Goal: Information Seeking & Learning: Learn about a topic

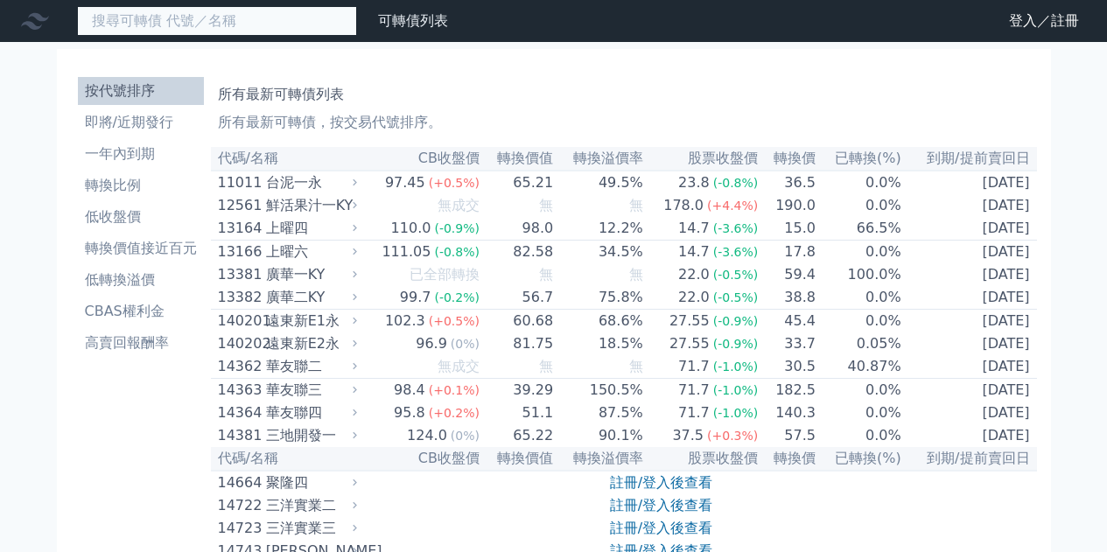
click at [194, 32] on input at bounding box center [217, 21] width 280 height 30
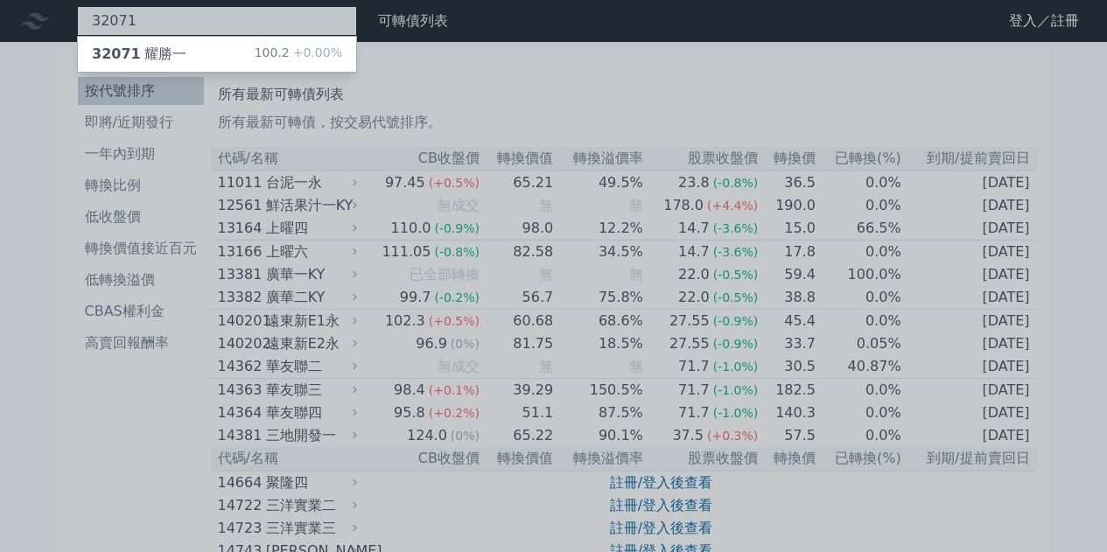
type input "32071"
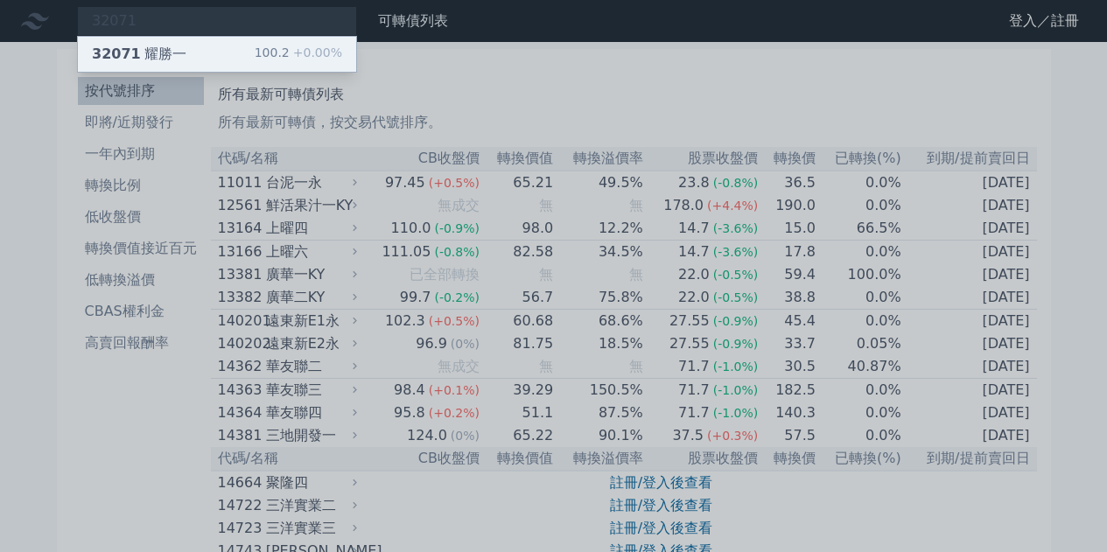
click at [168, 60] on div "32071 耀勝一" at bounding box center [139, 54] width 95 height 21
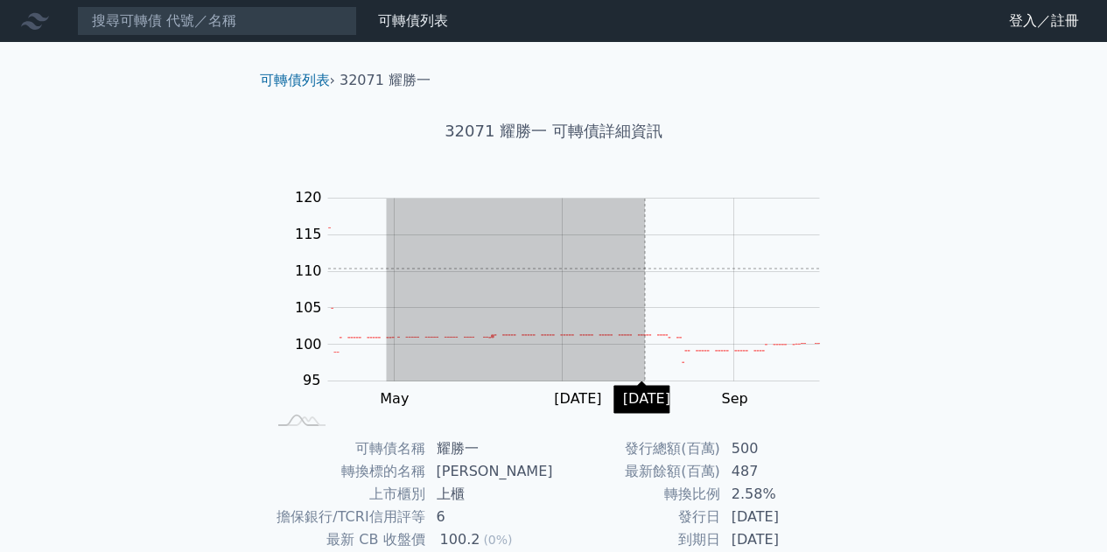
click at [646, 269] on rect "Chart" at bounding box center [574, 290] width 492 height 183
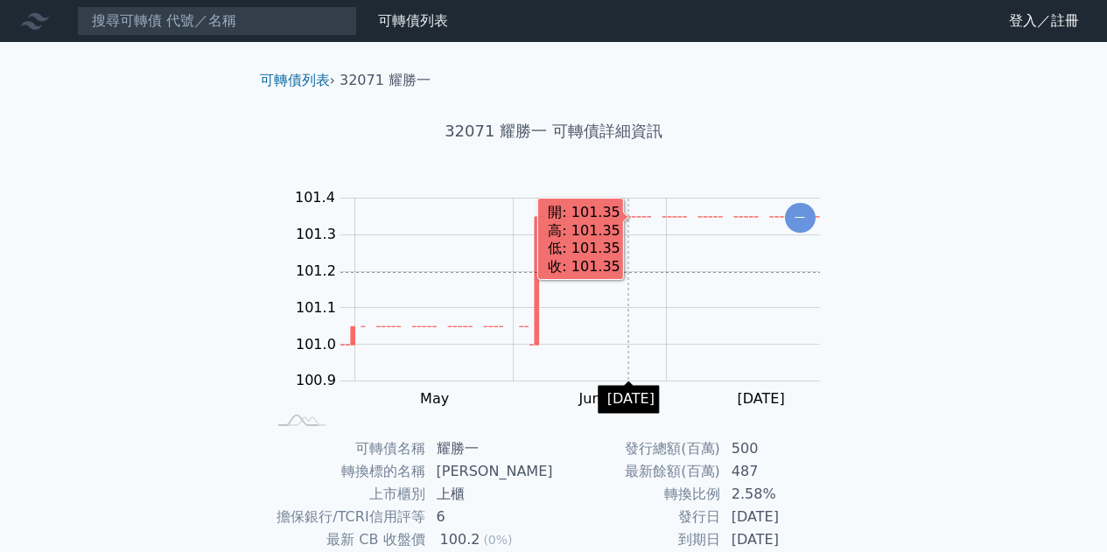
click at [628, 272] on rect "Chart" at bounding box center [580, 290] width 480 height 183
click at [625, 272] on rect "Chart" at bounding box center [580, 290] width 480 height 183
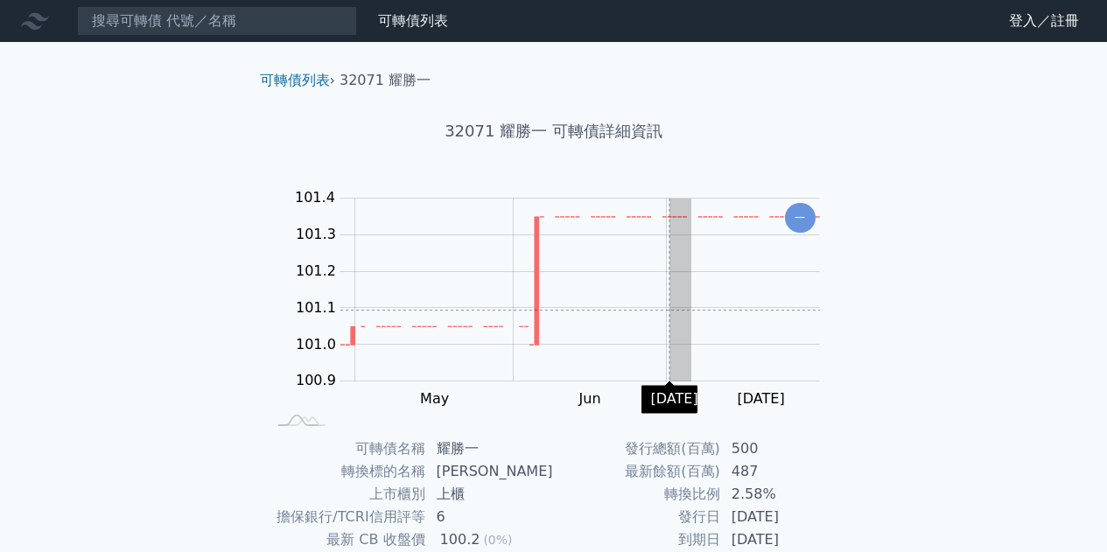
click at [670, 310] on rect "Chart" at bounding box center [580, 290] width 480 height 183
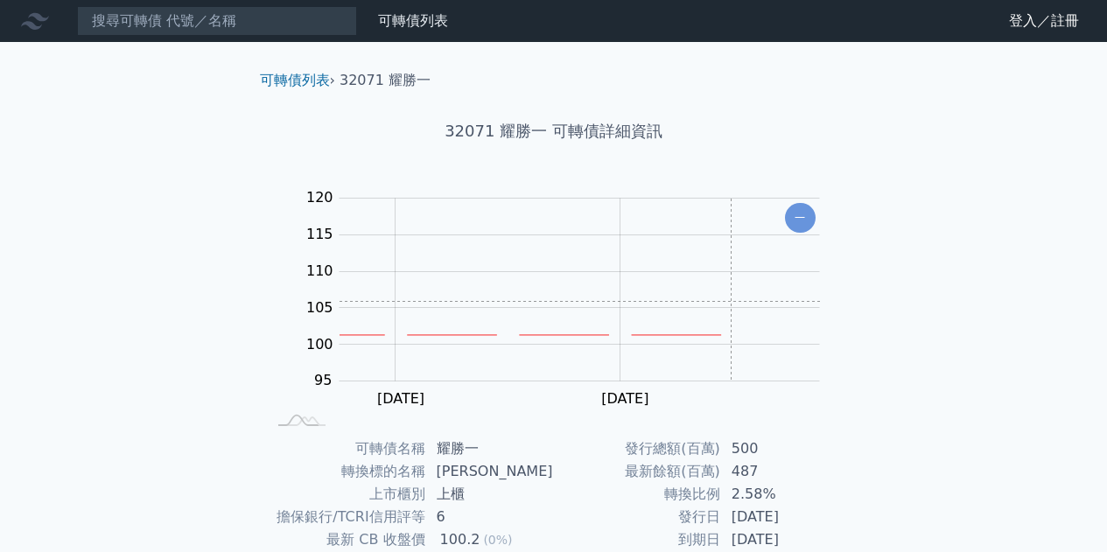
click at [732, 301] on rect "Chart" at bounding box center [580, 290] width 481 height 183
